Goal: Task Accomplishment & Management: Manage account settings

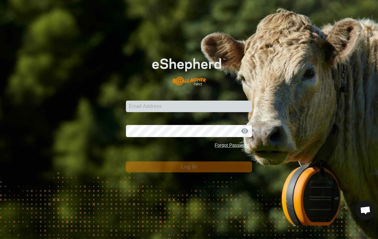
click at [5, 221] on div "Email Address Password Forgot Password Log In" at bounding box center [189, 119] width 378 height 239
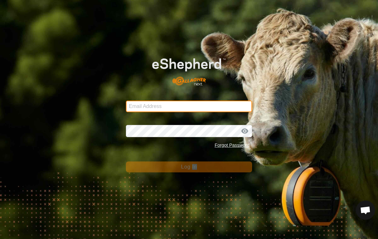
click at [206, 104] on input "Email Address" at bounding box center [189, 107] width 126 height 12
type input "daniellickteig@icloud.com"
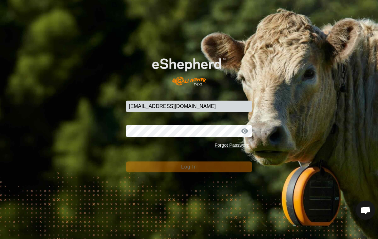
click at [189, 167] on button "Log In" at bounding box center [189, 166] width 126 height 11
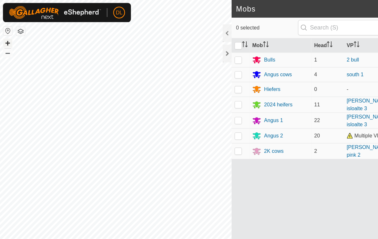
click at [9, 38] on button "+" at bounding box center [7, 38] width 8 height 8
click at [5, 38] on button "+" at bounding box center [7, 38] width 8 height 8
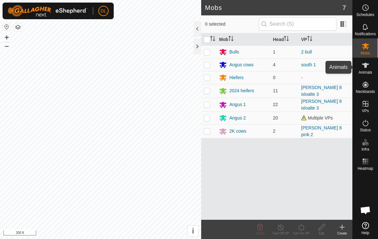
click at [369, 68] on icon at bounding box center [366, 65] width 8 height 8
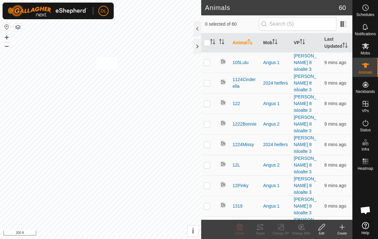
checkbox input "true"
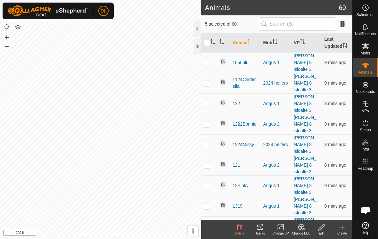
click at [279, 229] on icon at bounding box center [281, 227] width 8 height 8
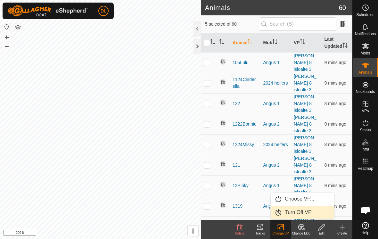
click at [281, 214] on link "Turn Off VP" at bounding box center [302, 212] width 63 height 13
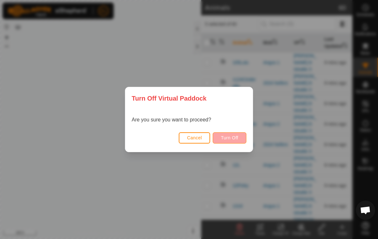
click at [233, 141] on button "Turn Off" at bounding box center [230, 137] width 34 height 11
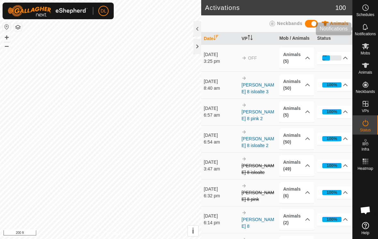
click at [359, 29] on div "Notifications" at bounding box center [365, 28] width 25 height 19
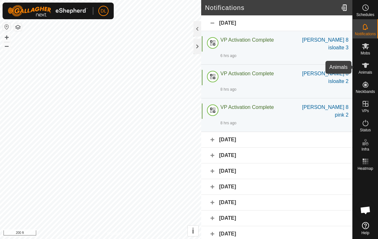
click at [363, 70] on span "Animals" at bounding box center [365, 72] width 14 height 4
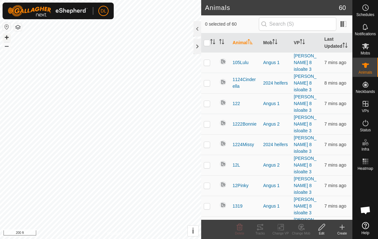
click at [6, 37] on button "+" at bounding box center [7, 38] width 8 height 8
click at [250, 29] on div "0 selected of 60" at bounding box center [276, 23] width 143 height 13
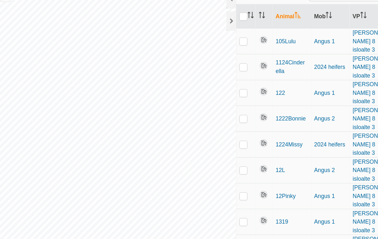
scroll to position [30, 13]
